Goal: Task Accomplishment & Management: Manage account settings

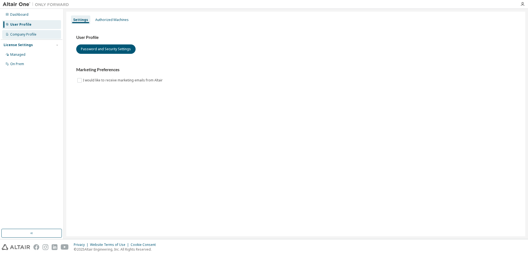
click at [46, 35] on div "Company Profile" at bounding box center [31, 34] width 59 height 9
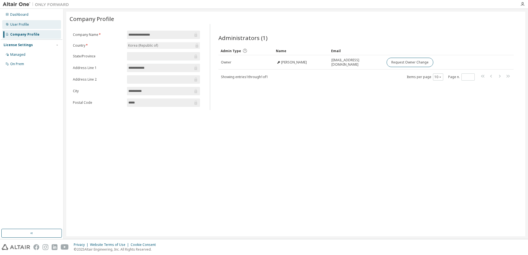
click at [35, 29] on div "User Profile" at bounding box center [31, 24] width 59 height 9
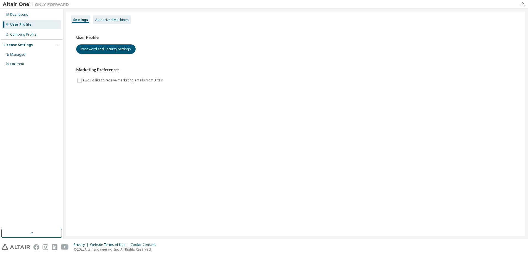
click at [117, 18] on div "Authorized Machines" at bounding box center [111, 20] width 33 height 4
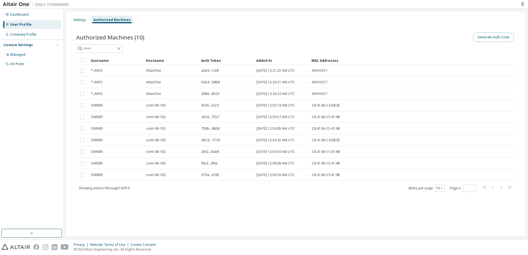
click at [483, 36] on button "Generate Auth Code" at bounding box center [493, 37] width 41 height 9
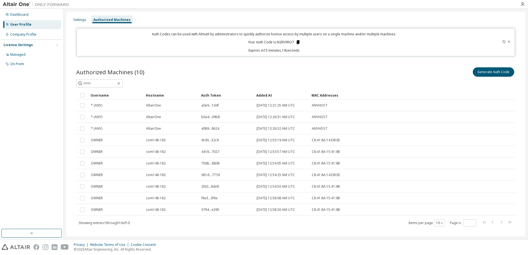
click at [297, 42] on icon at bounding box center [297, 42] width 3 height 4
